Goal: Task Accomplishment & Management: Use online tool/utility

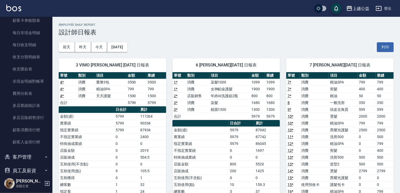
scroll to position [29, 0]
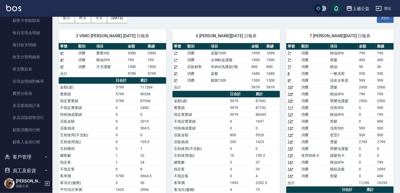
click at [61, 66] on link "4 *" at bounding box center [62, 67] width 4 height 4
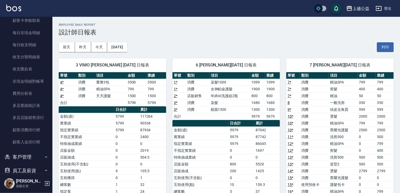
scroll to position [169, 0]
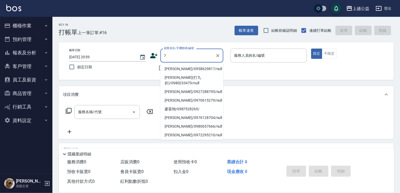
type input "7"
drag, startPoint x: 308, startPoint y: 141, endPoint x: 282, endPoint y: 124, distance: 30.1
click at [306, 139] on div "項目消費 服務名稱/代號 服務名稱/代號 店販銷售 服務人員姓名/編號 服務人員姓名/編號 商品代號/名稱 商品代號/名稱 預收卡販賣 卡券名稱/代號 卡券名…" at bounding box center [226, 146] width 335 height 120
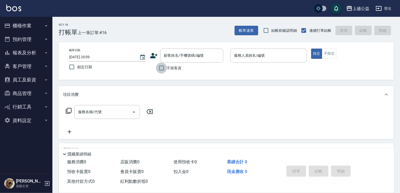
click at [164, 66] on input "不留客資" at bounding box center [161, 67] width 11 height 11
checkbox input "true"
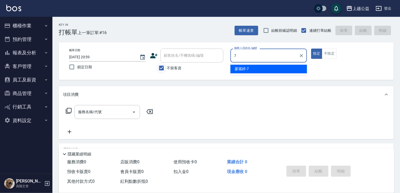
type input "廖麗婷-7"
type button "true"
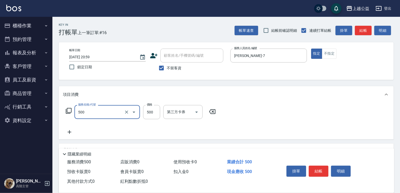
type input "洗剪500(500)"
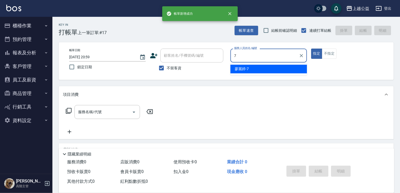
type input "廖麗婷-7"
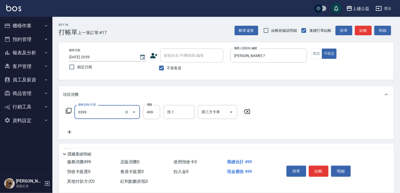
type input "海鹽SPA洗(0399)"
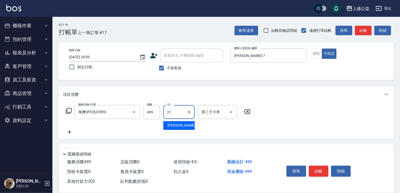
type input "郭宸均-31"
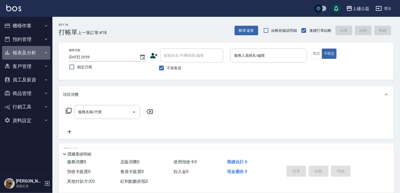
click at [25, 57] on button "報表及分析" at bounding box center [26, 53] width 48 height 14
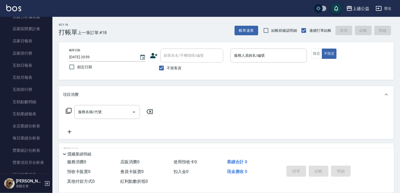
scroll to position [64, 0]
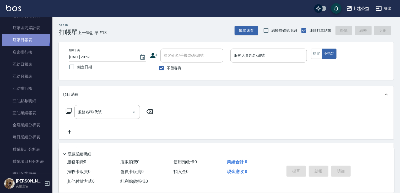
click at [25, 38] on link "店家日報表" at bounding box center [26, 40] width 48 height 12
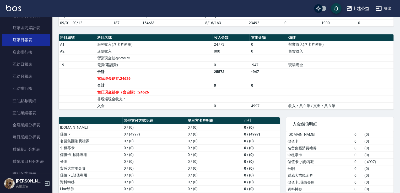
scroll to position [193, 0]
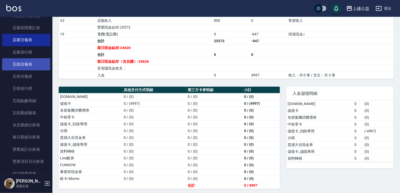
click at [7, 68] on link "互助日報表" at bounding box center [26, 64] width 48 height 12
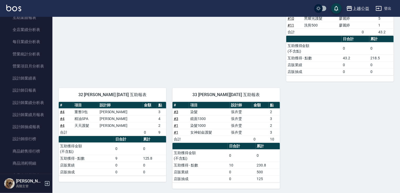
scroll to position [162, 0]
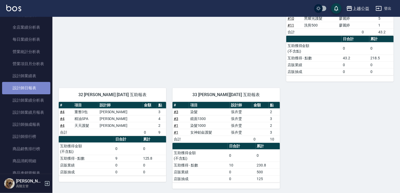
click at [43, 91] on link "設計師日報表" at bounding box center [26, 88] width 48 height 12
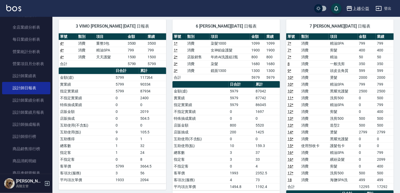
scroll to position [473, 0]
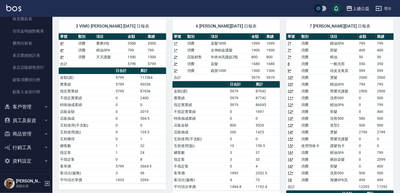
click at [357, 66] on td "一般洗剪" at bounding box center [343, 63] width 29 height 7
